Goal: Task Accomplishment & Management: Manage account settings

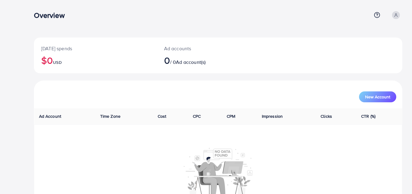
click at [394, 13] on icon at bounding box center [396, 15] width 4 height 4
click at [367, 33] on span "Profile" at bounding box center [365, 35] width 14 height 7
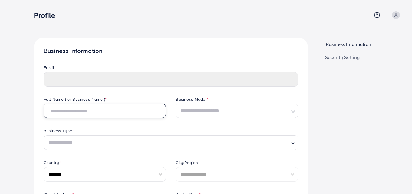
click at [101, 107] on input "text" at bounding box center [105, 111] width 122 height 15
click at [213, 110] on input "Search for option" at bounding box center [233, 110] width 110 height 11
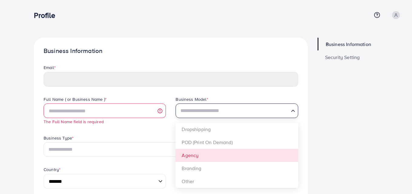
click at [193, 157] on div "**********" at bounding box center [171, 147] width 264 height 102
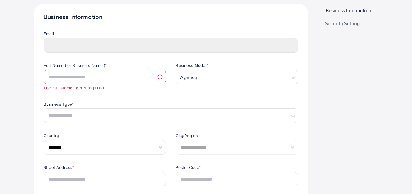
scroll to position [44, 0]
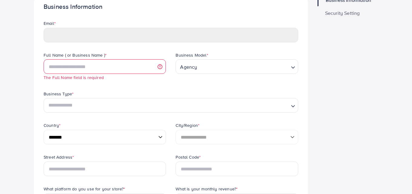
click at [118, 113] on div "Business Type * Loading..." at bounding box center [171, 107] width 264 height 32
click at [100, 100] on div "Search for option" at bounding box center [167, 105] width 243 height 12
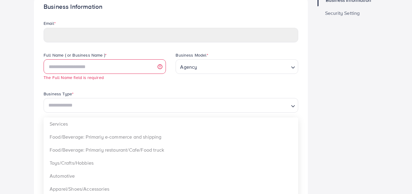
click at [100, 100] on div "Search for option" at bounding box center [167, 105] width 243 height 12
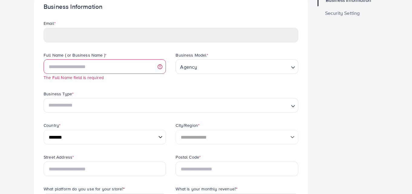
click at [105, 101] on input "Search for option" at bounding box center [167, 105] width 242 height 11
click at [63, 130] on div "Full Name ( or Business Name ) * The Full Name field is required Business Model…" at bounding box center [171, 103] width 264 height 102
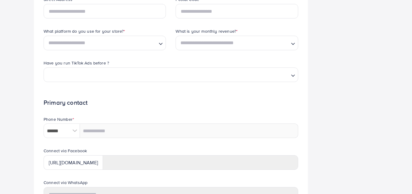
scroll to position [204, 0]
